Goal: Navigation & Orientation: Find specific page/section

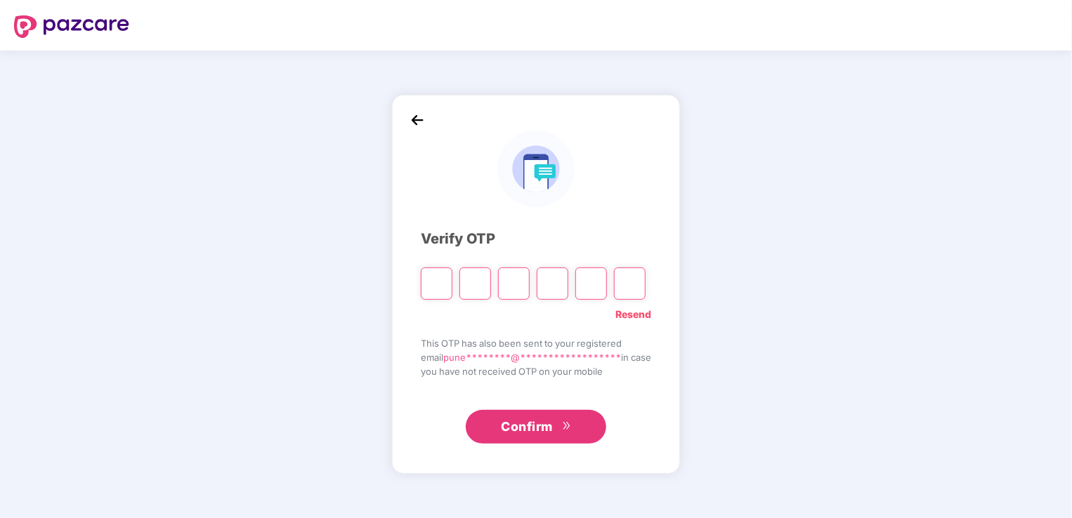
type input "*"
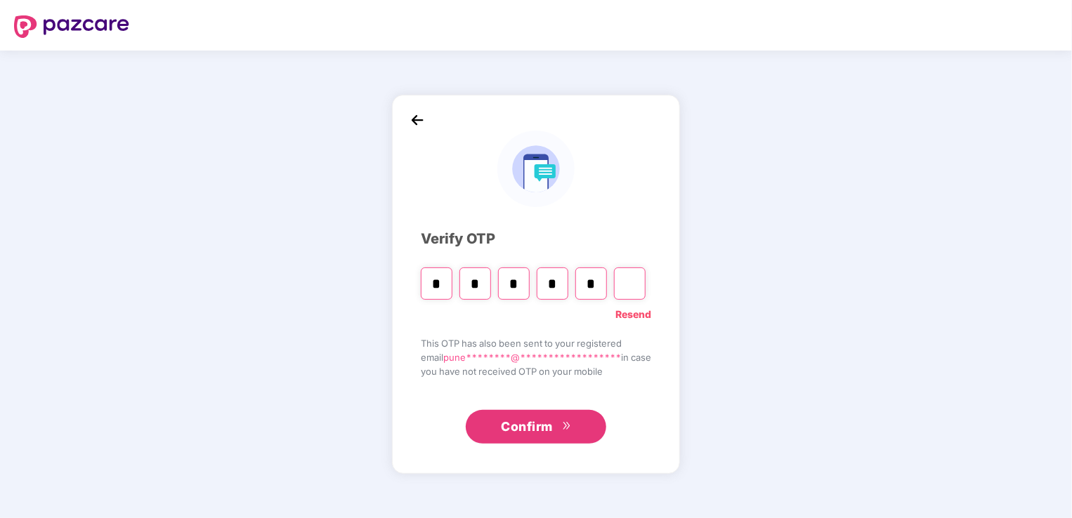
type input "*"
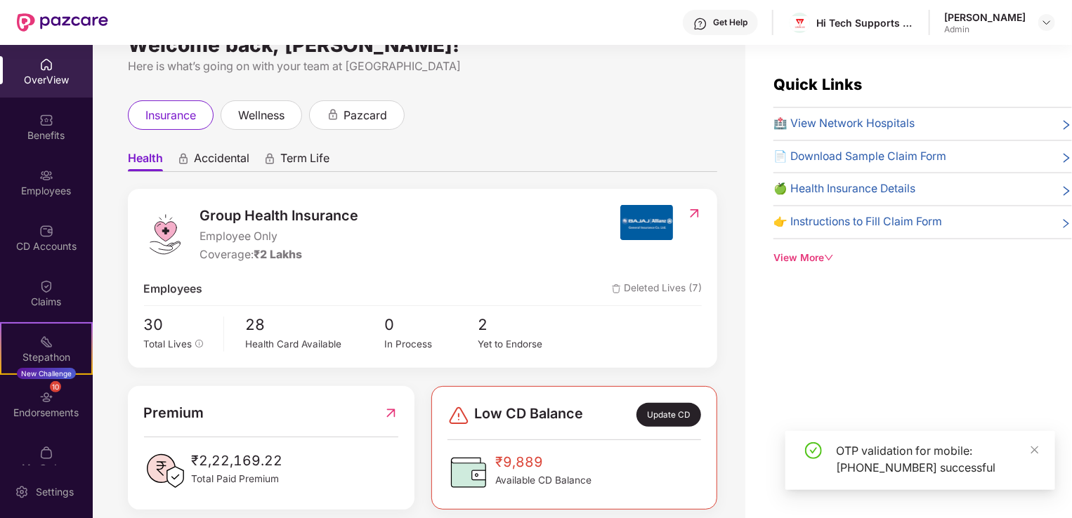
scroll to position [50, 0]
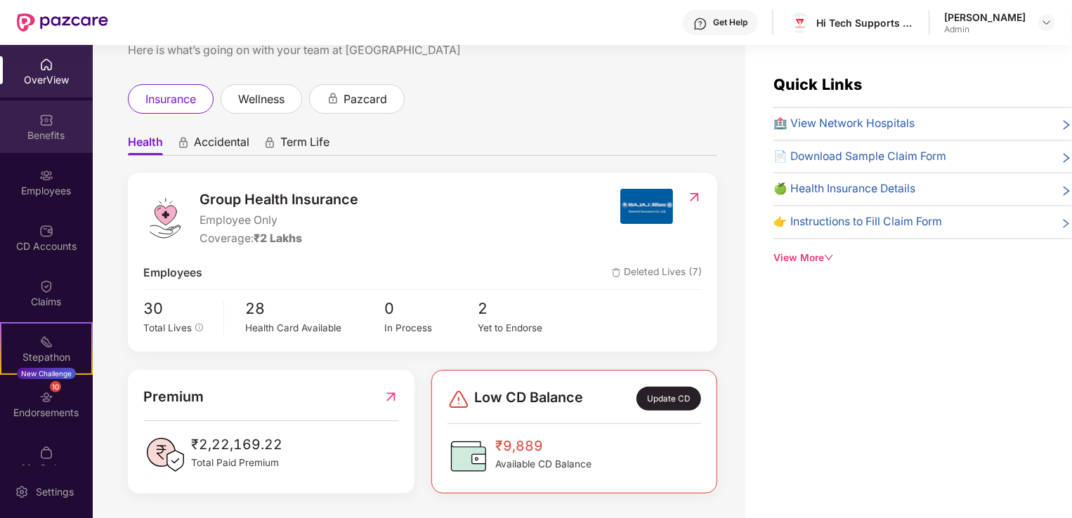
click at [53, 131] on div "Benefits" at bounding box center [46, 136] width 93 height 14
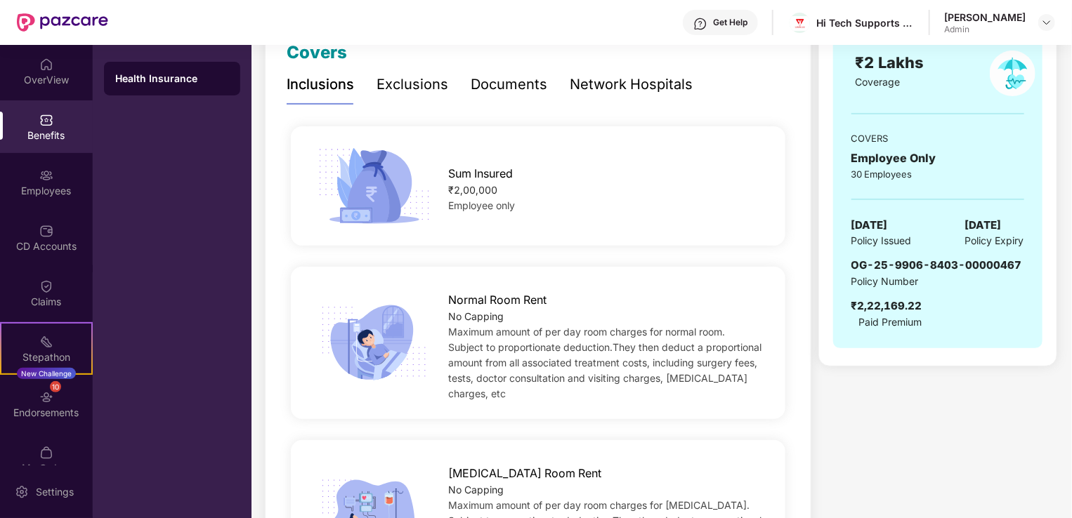
scroll to position [211, 0]
click at [53, 237] on div "CD Accounts" at bounding box center [46, 237] width 93 height 53
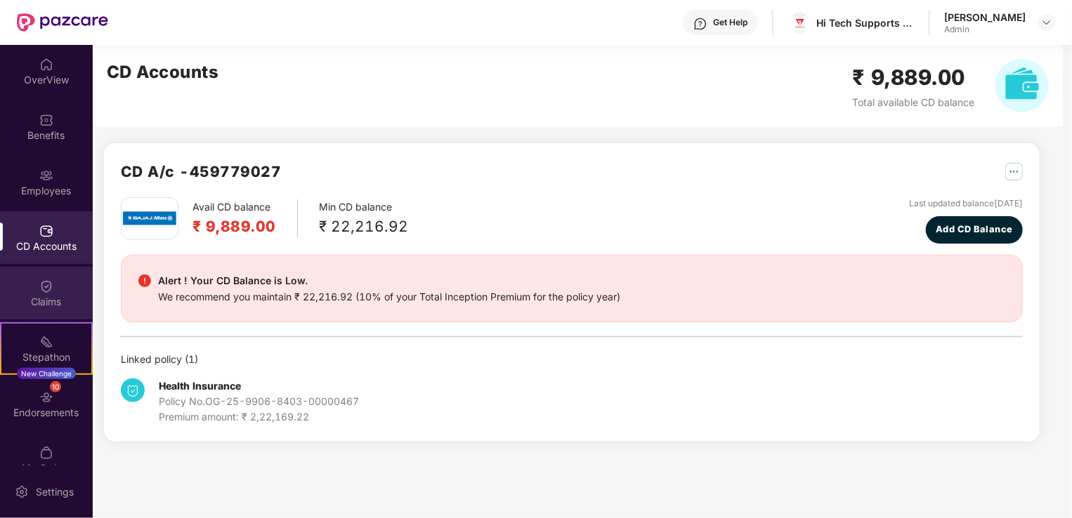
click at [56, 295] on div "Claims" at bounding box center [46, 302] width 93 height 14
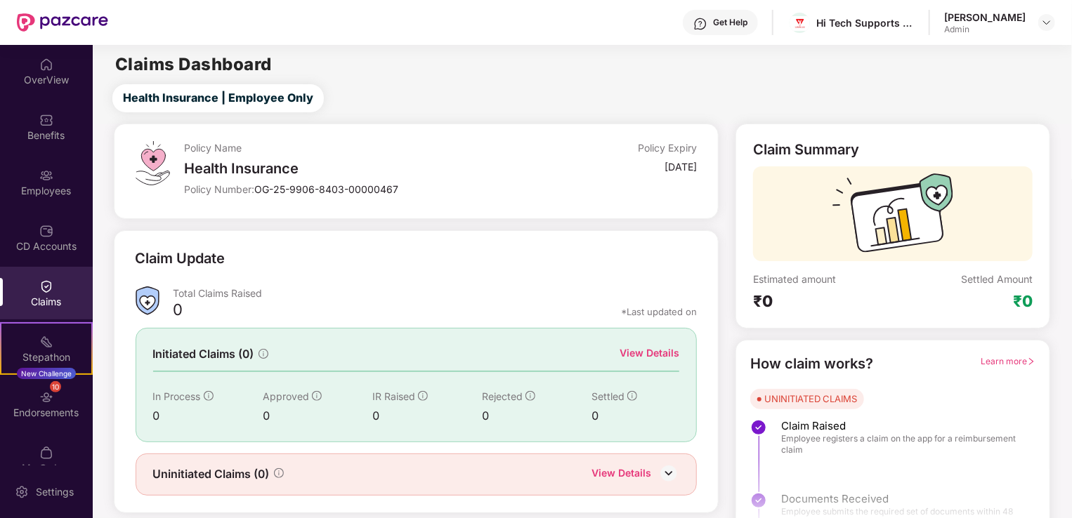
scroll to position [31, 0]
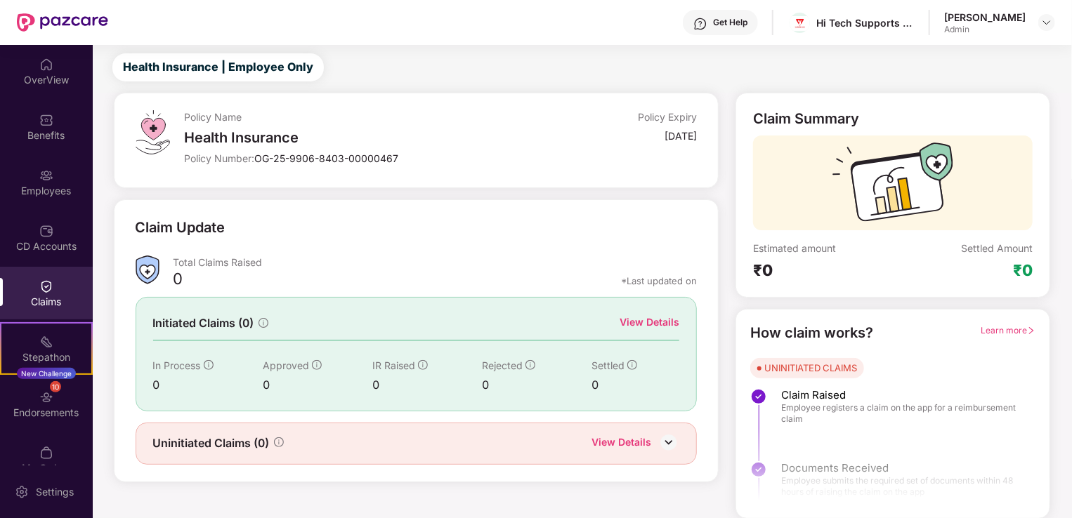
click at [621, 438] on div "View Details" at bounding box center [621, 444] width 60 height 18
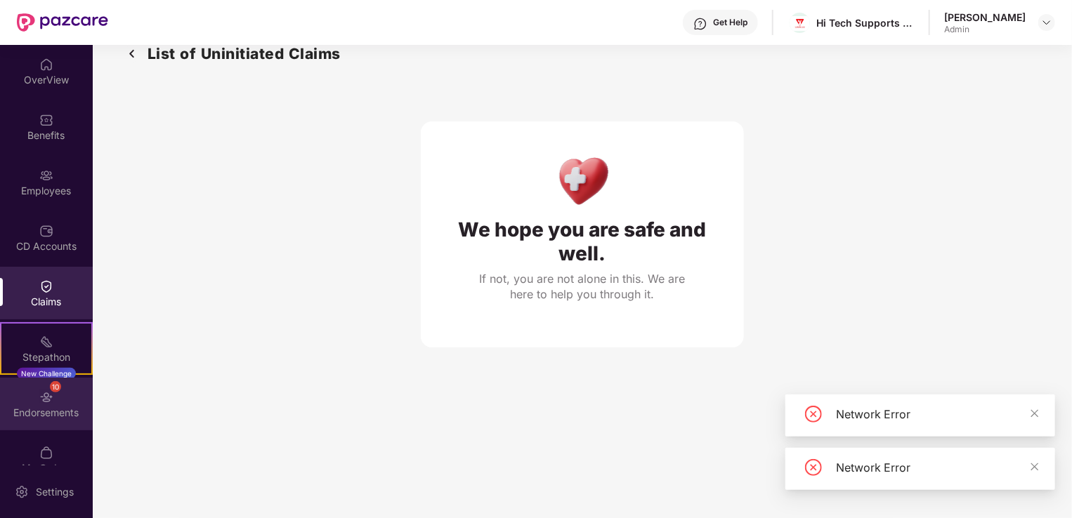
click at [41, 410] on div "Endorsements" at bounding box center [46, 413] width 93 height 14
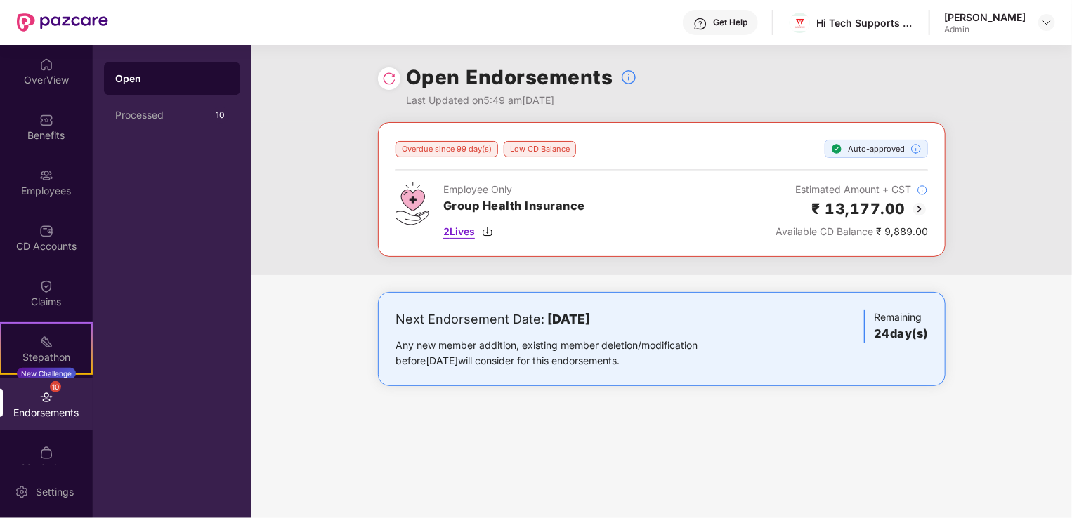
click at [469, 232] on span "2 Lives" at bounding box center [459, 231] width 32 height 15
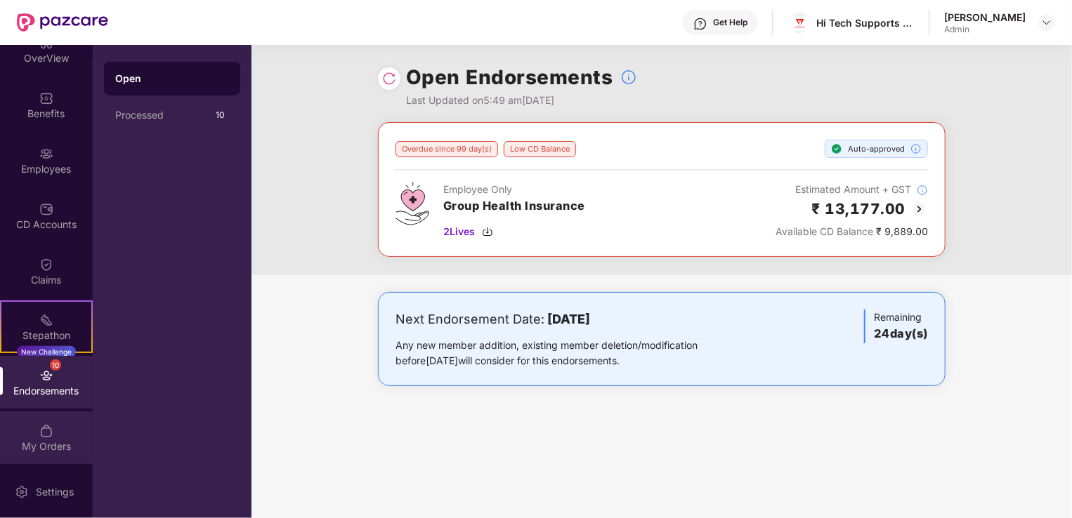
scroll to position [22, 0]
click at [63, 459] on div "My Orders" at bounding box center [46, 437] width 93 height 53
